Goal: Task Accomplishment & Management: Manage account settings

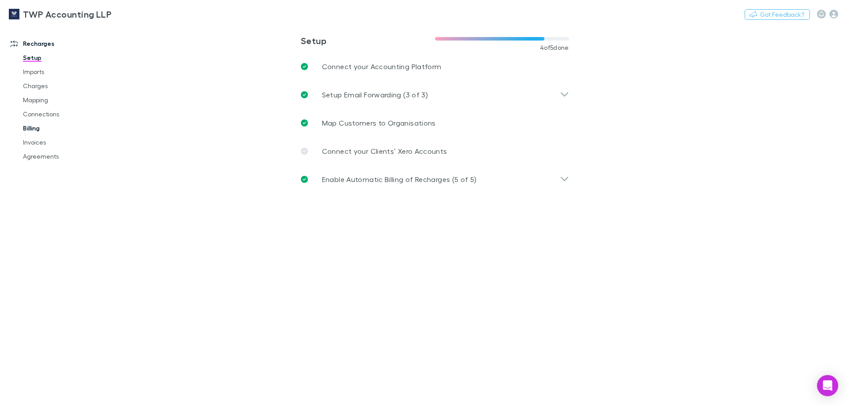
click at [38, 126] on link "Billing" at bounding box center [66, 128] width 105 height 14
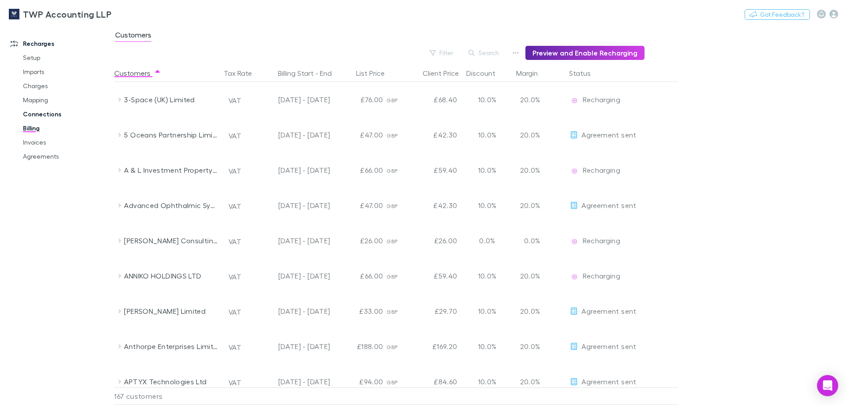
click at [44, 116] on link "Connections" at bounding box center [66, 114] width 105 height 14
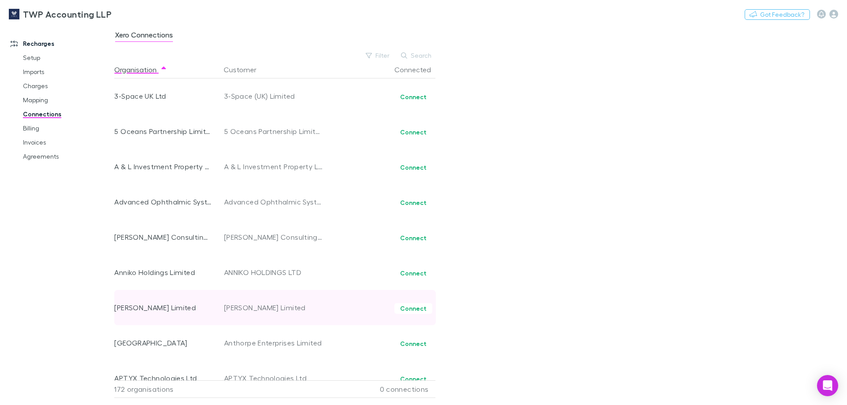
scroll to position [221, 0]
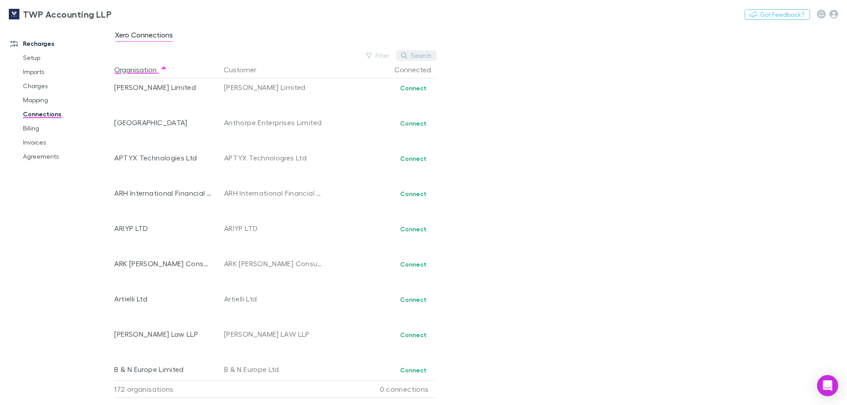
click at [414, 55] on button "Search" at bounding box center [417, 55] width 40 height 11
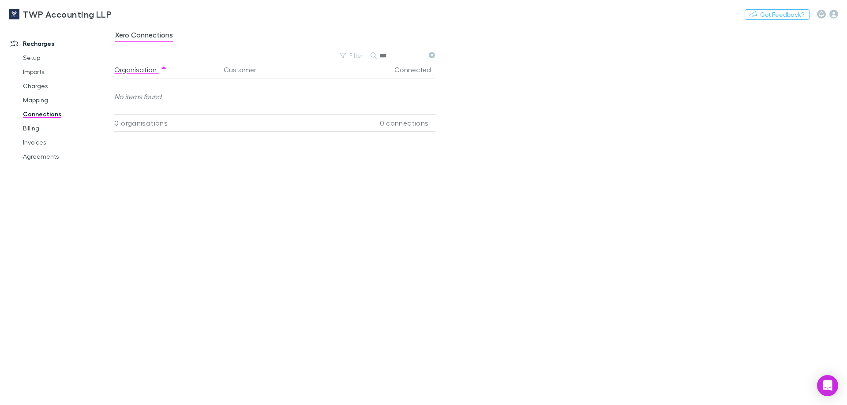
scroll to position [0, 0]
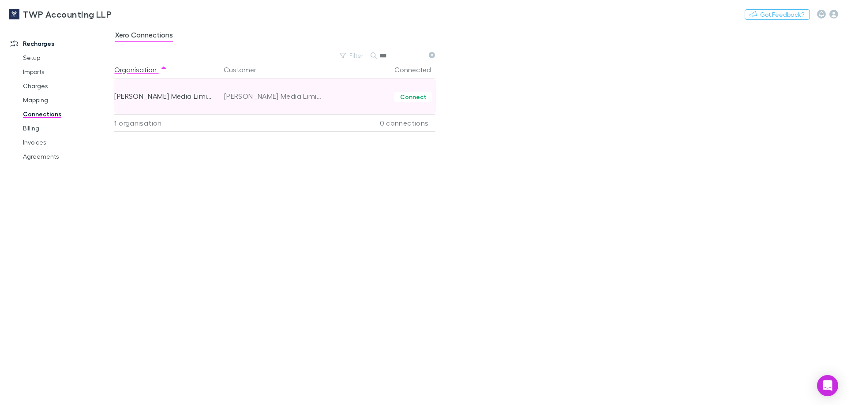
type input "***"
click at [164, 100] on div "[PERSON_NAME] Media Limited" at bounding box center [163, 96] width 98 height 35
click at [265, 101] on div "[PERSON_NAME] Media Limited" at bounding box center [273, 96] width 99 height 35
click at [265, 96] on div "[PERSON_NAME] Media Limited" at bounding box center [273, 96] width 99 height 35
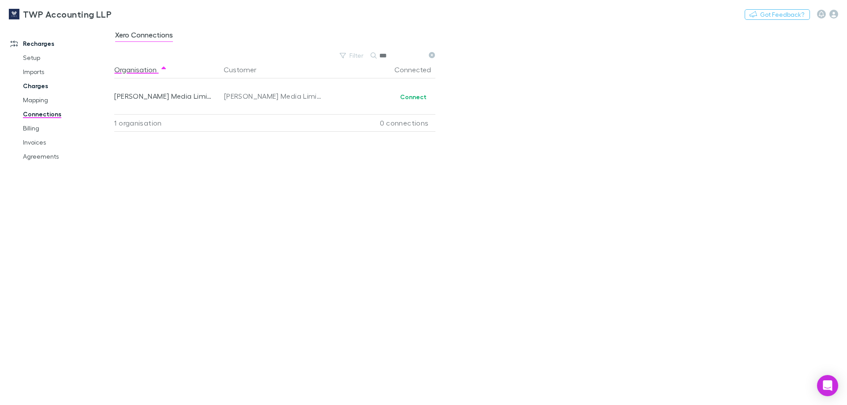
click at [41, 83] on link "Charges" at bounding box center [66, 86] width 105 height 14
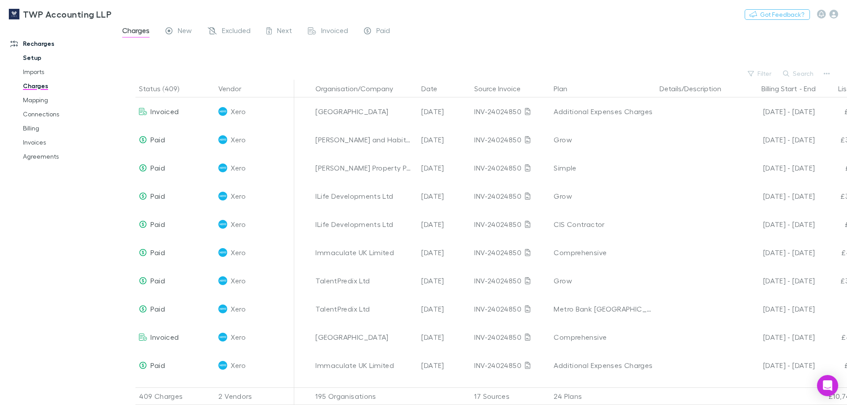
click at [33, 58] on link "Setup" at bounding box center [66, 58] width 105 height 14
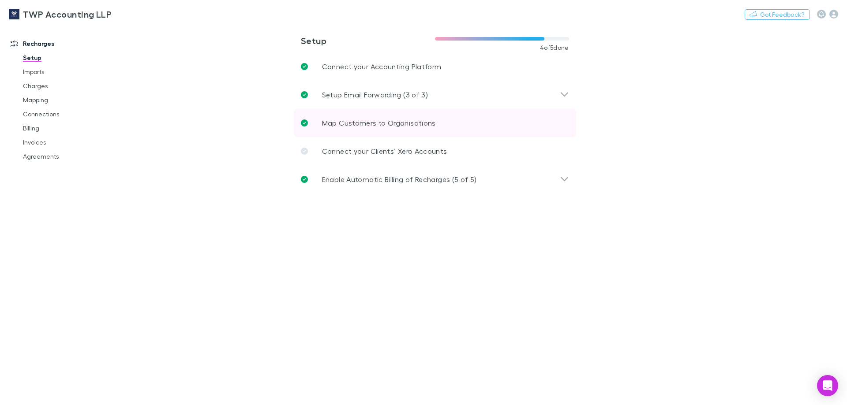
click at [378, 126] on p "Map Customers to Organisations" at bounding box center [379, 123] width 114 height 11
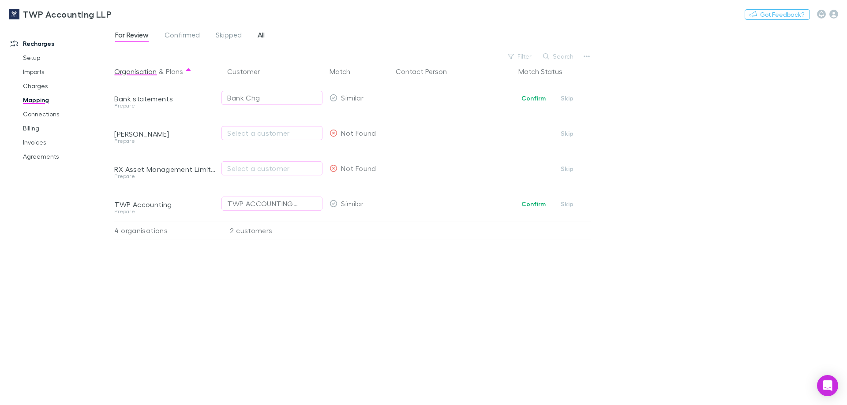
click at [265, 37] on link "All" at bounding box center [261, 36] width 9 height 14
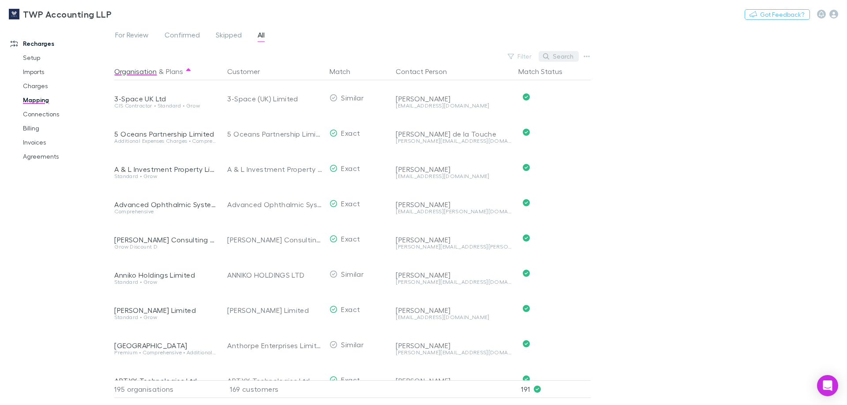
click at [558, 57] on button "Search" at bounding box center [559, 56] width 40 height 11
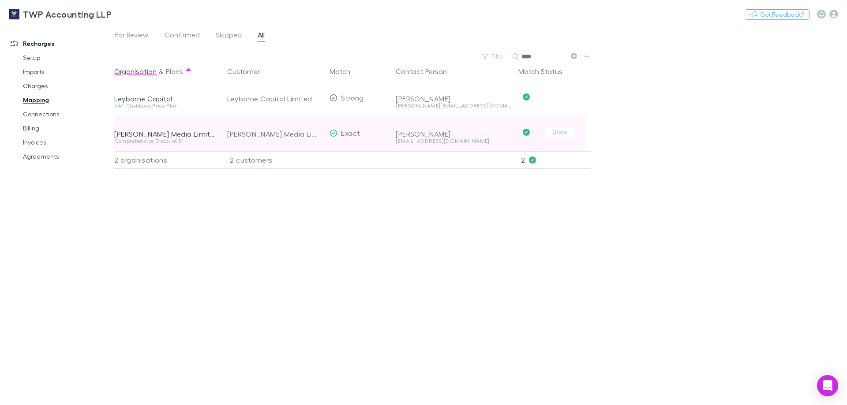
type input "****"
click at [432, 133] on div "[PERSON_NAME]" at bounding box center [454, 134] width 116 height 9
click at [195, 134] on div "[PERSON_NAME] Media Limited" at bounding box center [165, 134] width 102 height 9
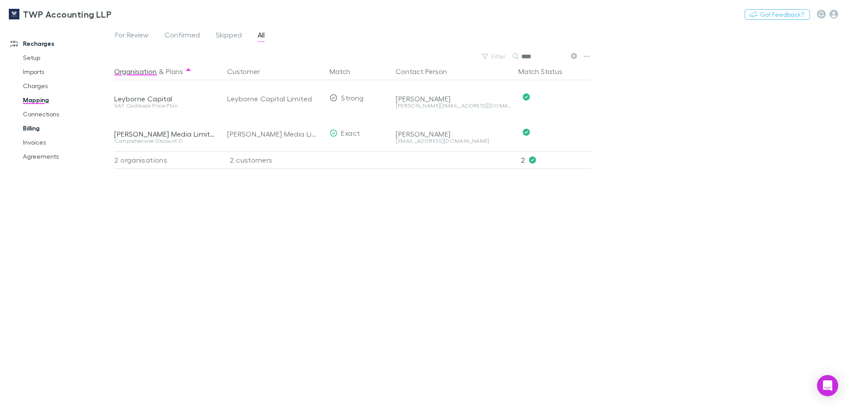
click at [40, 127] on link "Billing" at bounding box center [66, 128] width 105 height 14
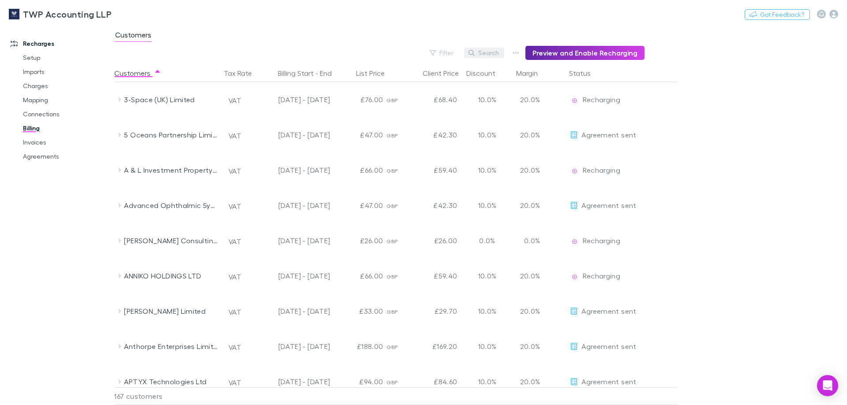
click at [475, 52] on icon "button" at bounding box center [472, 53] width 6 height 6
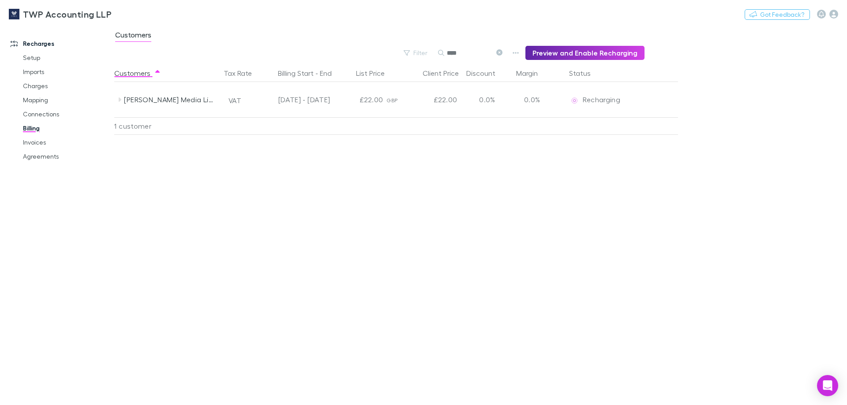
type input "****"
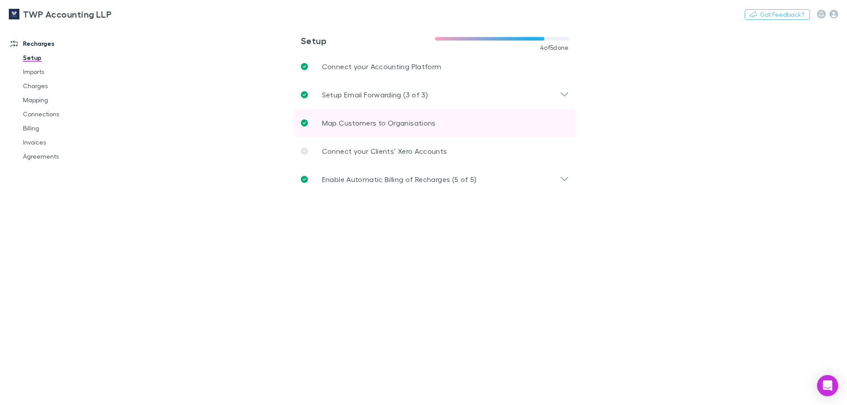
click at [342, 125] on p "Map Customers to Organisations" at bounding box center [379, 123] width 114 height 11
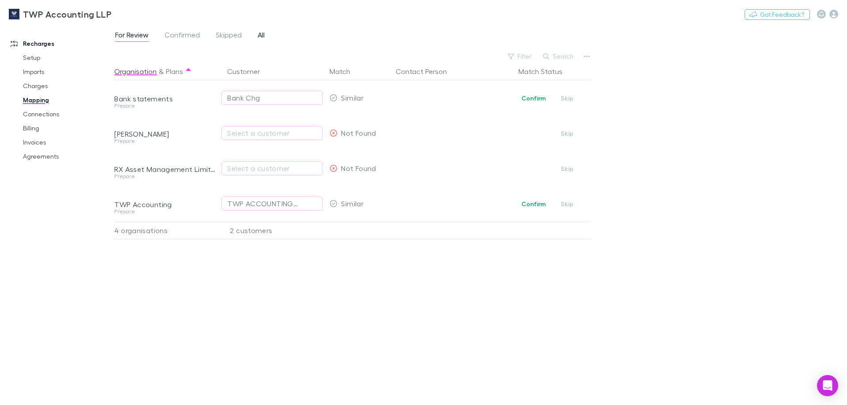
click at [260, 34] on span "All" at bounding box center [261, 35] width 7 height 11
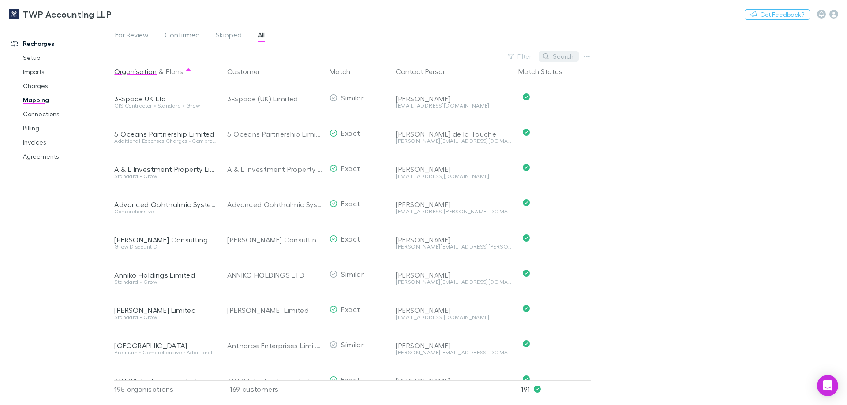
click at [562, 56] on button "Search" at bounding box center [559, 56] width 40 height 11
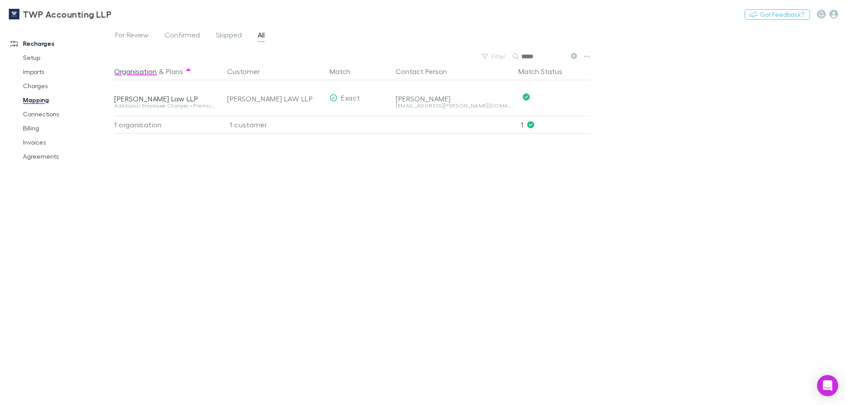
type input "*****"
click at [347, 201] on div "Organisation & Plans Customer Match Contact Person Match Status [PERSON_NAME] L…" at bounding box center [353, 231] width 479 height 336
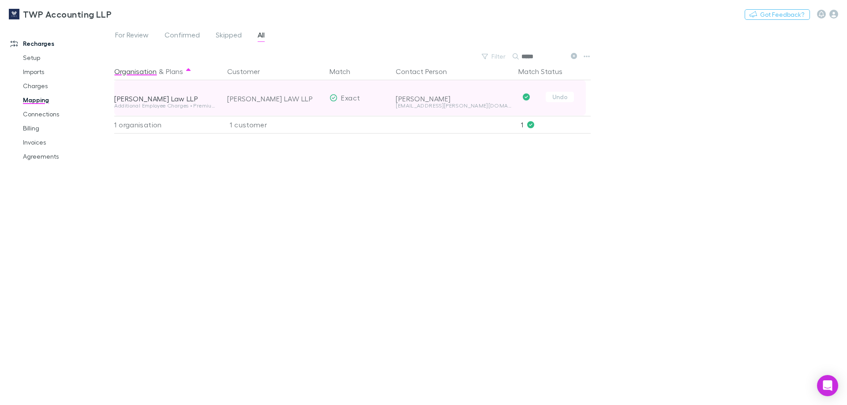
click at [452, 98] on div "[PERSON_NAME]" at bounding box center [454, 98] width 116 height 9
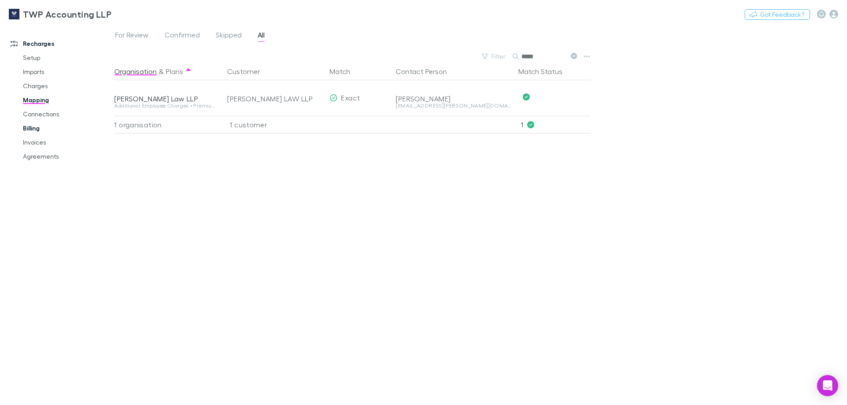
click at [35, 128] on link "Billing" at bounding box center [66, 128] width 105 height 14
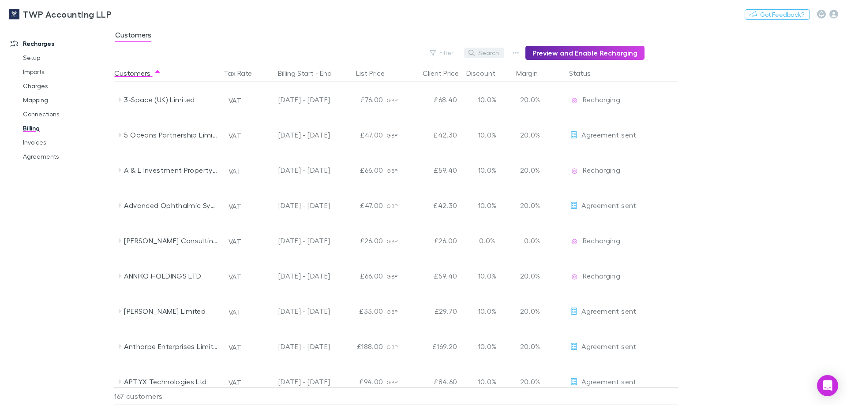
click at [475, 53] on icon "button" at bounding box center [472, 53] width 6 height 6
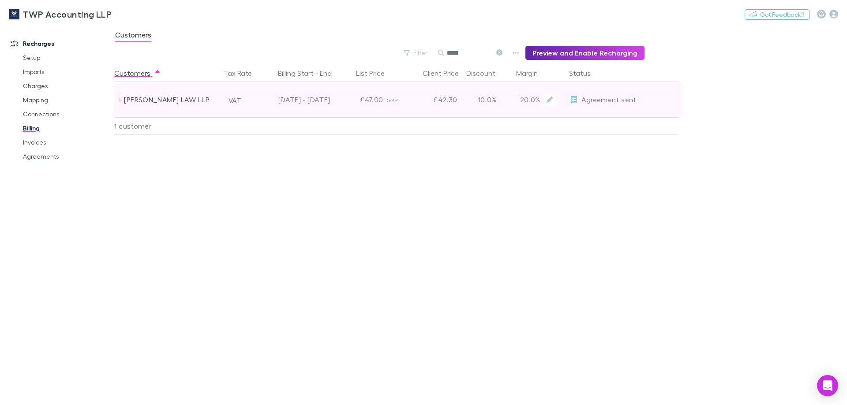
type input "*****"
click at [624, 98] on span "Agreement sent" at bounding box center [609, 99] width 55 height 8
click at [143, 101] on div "[PERSON_NAME] LAW LLP" at bounding box center [171, 99] width 94 height 35
click at [146, 99] on div "[PERSON_NAME] LAW LLP" at bounding box center [171, 99] width 94 height 35
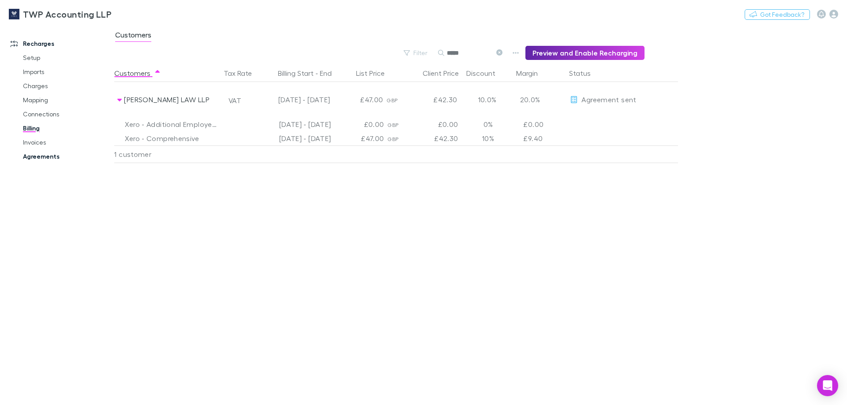
click at [43, 157] on link "Agreements" at bounding box center [66, 157] width 105 height 14
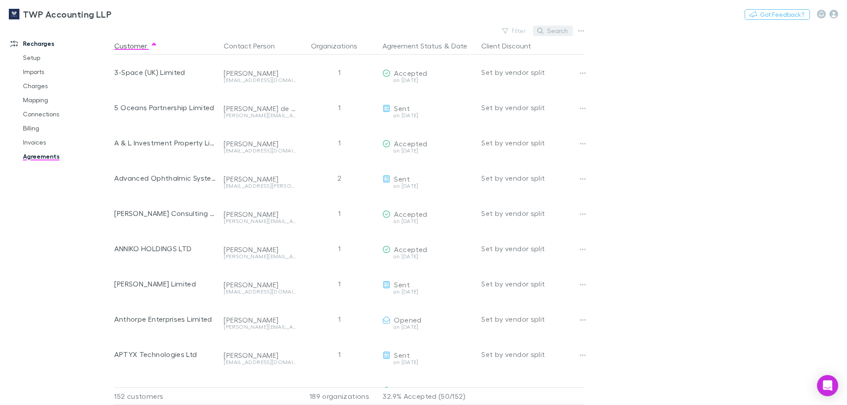
click at [542, 28] on icon "button" at bounding box center [540, 31] width 6 height 6
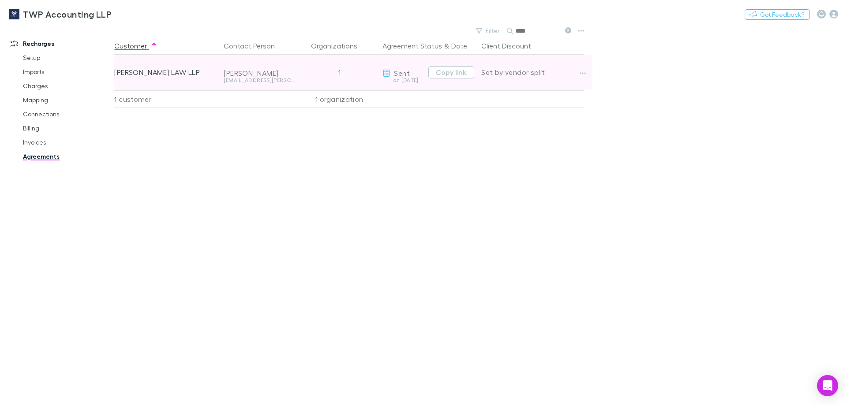
type input "****"
click at [575, 74] on div "Set by vendor split" at bounding box center [532, 72] width 102 height 35
click at [581, 73] on icon "button" at bounding box center [583, 73] width 6 height 2
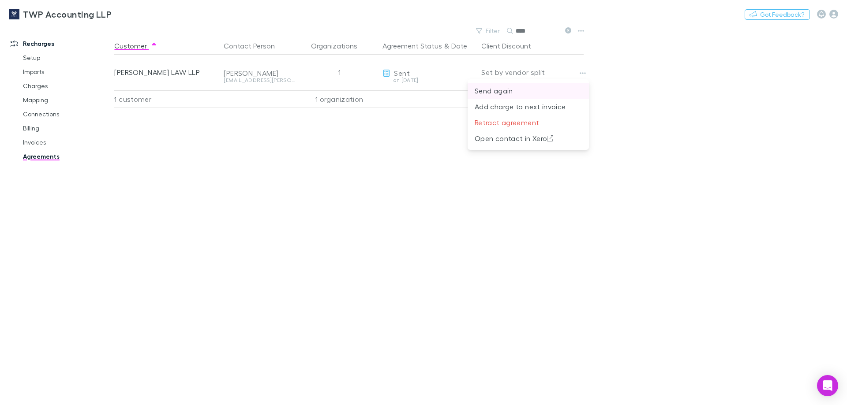
click at [541, 86] on p "Send again" at bounding box center [528, 91] width 107 height 11
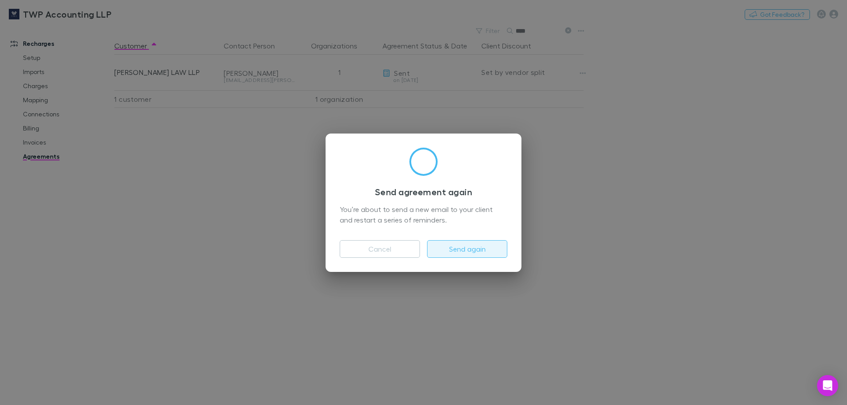
click at [449, 252] on button "Send again" at bounding box center [467, 249] width 80 height 18
